Goal: Entertainment & Leisure: Browse casually

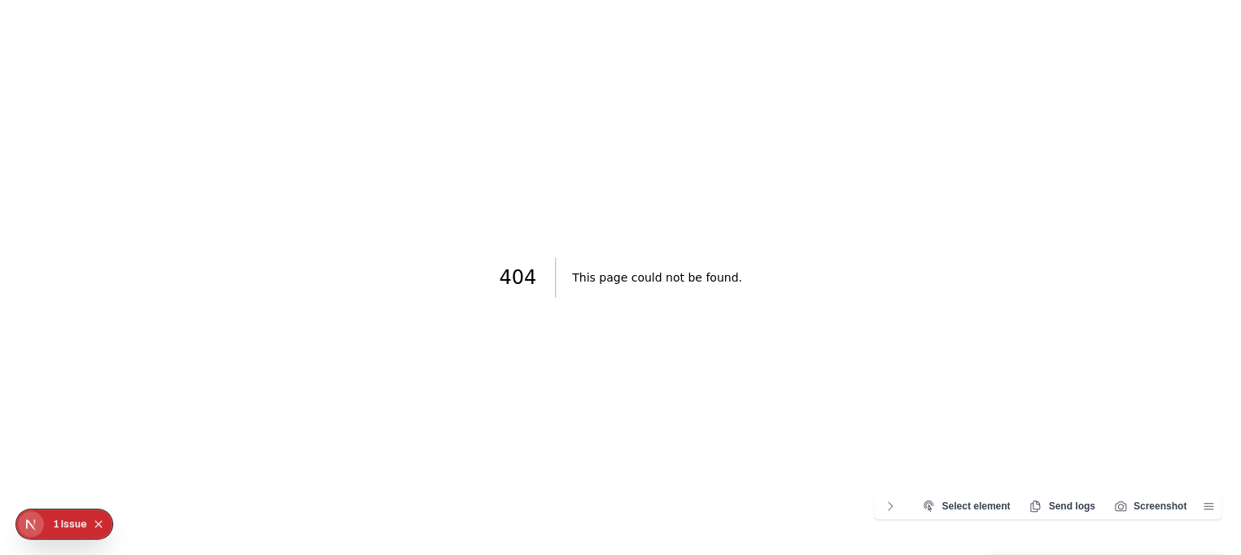
click at [62, 520] on div "Issue" at bounding box center [74, 523] width 26 height 29
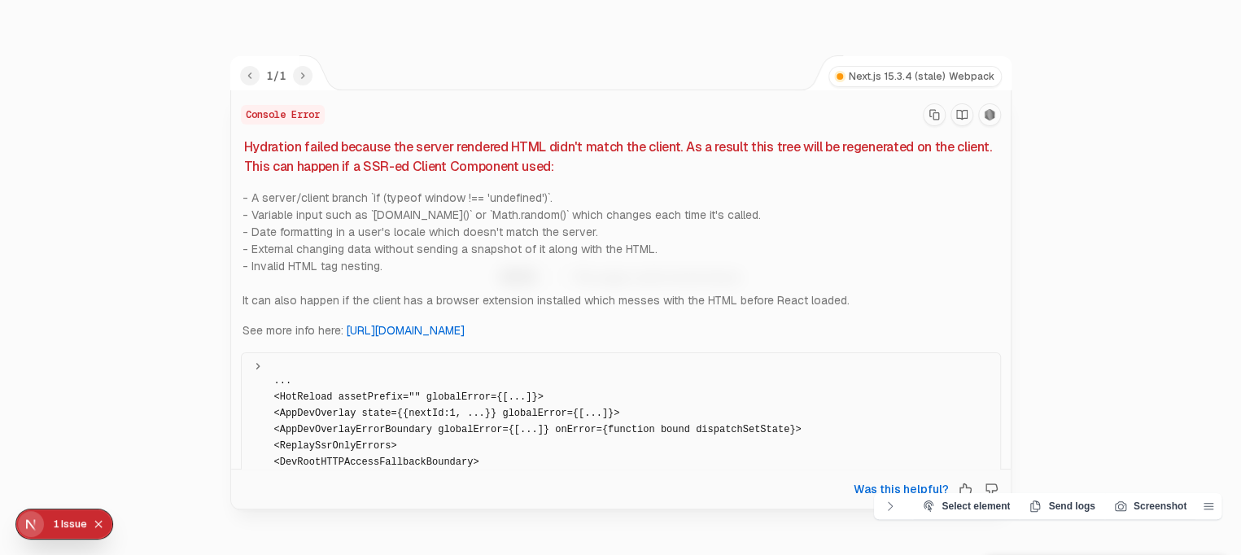
scroll to position [203, 0]
